Goal: Find specific page/section: Find specific page/section

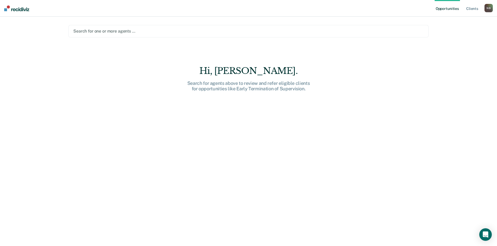
click at [495, 8] on nav "Opportunities Client s [PERSON_NAME] N B Profile How it works Log Out" at bounding box center [248, 8] width 497 height 17
click at [491, 8] on div "N B" at bounding box center [488, 8] width 8 height 8
click at [489, 7] on div "N B" at bounding box center [488, 8] width 8 height 8
click at [98, 30] on div at bounding box center [248, 31] width 350 height 6
click at [110, 16] on nav "Opportunities Client s [PERSON_NAME] N B Profile How it works Log Out" at bounding box center [248, 8] width 497 height 17
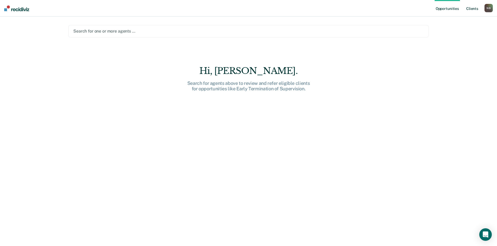
click at [473, 9] on link "Client s" at bounding box center [472, 8] width 14 height 17
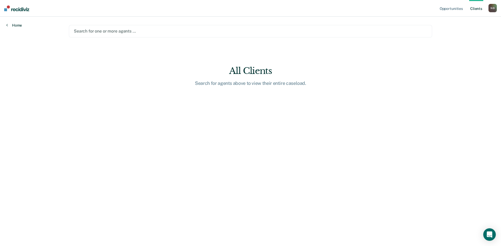
click at [17, 27] on link "Home" at bounding box center [14, 25] width 16 height 5
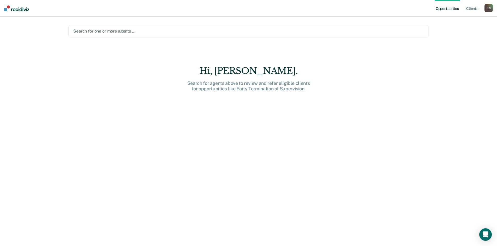
click at [487, 7] on div "N B" at bounding box center [488, 8] width 8 height 8
click at [403, 31] on div at bounding box center [248, 31] width 350 height 6
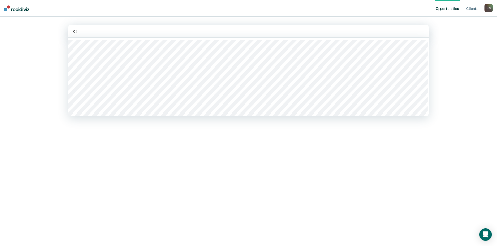
type input "cad"
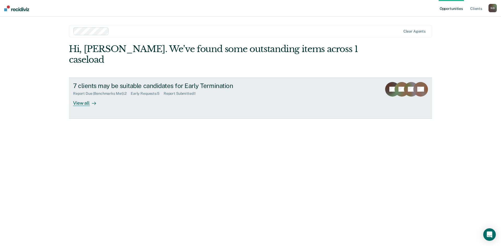
click at [256, 89] on div "Report Due (Benchmarks Met) : 2 Early Requests : 5 Report Submitted : 1" at bounding box center [164, 92] width 183 height 7
